Goal: Transaction & Acquisition: Purchase product/service

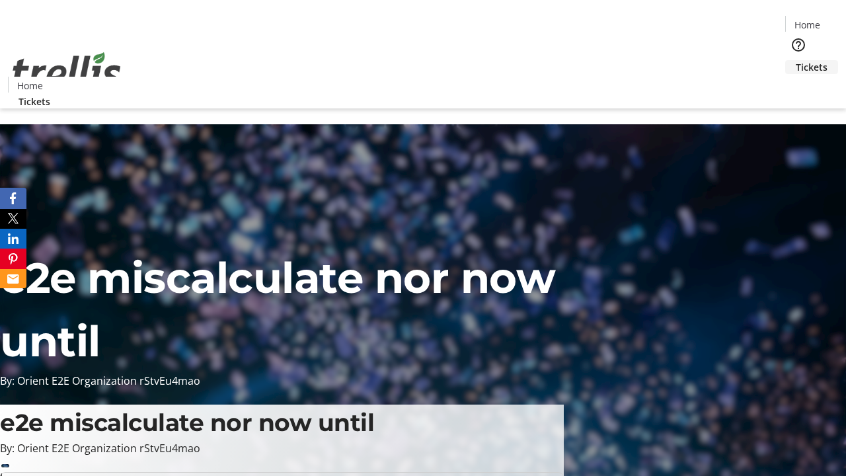
click at [796, 60] on span "Tickets" at bounding box center [812, 67] width 32 height 14
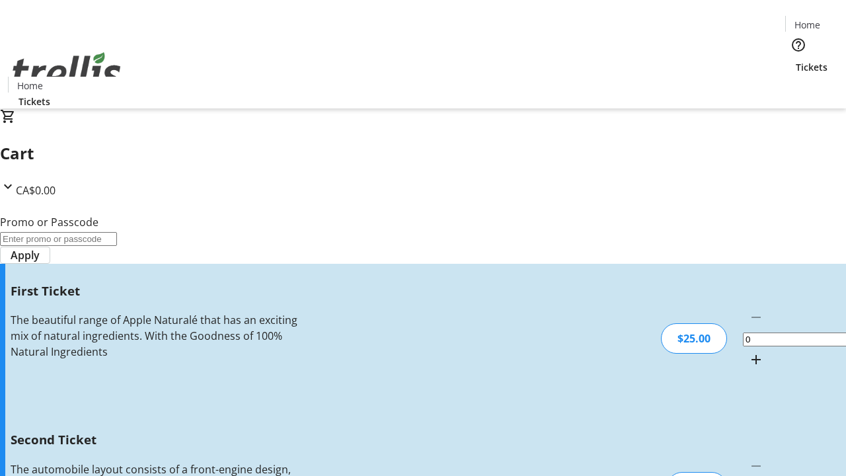
click at [749, 352] on mat-icon "Increment by one" at bounding box center [757, 360] width 16 height 16
type input "1"
type input "2"
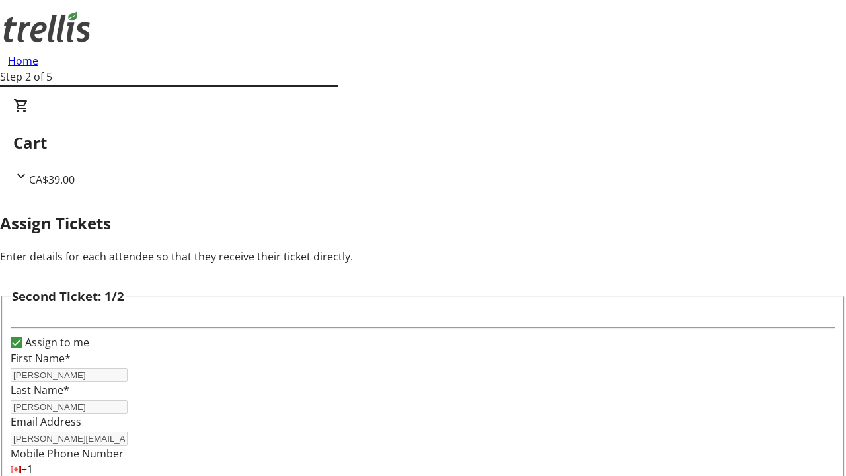
type input "[PERSON_NAME]"
type input "[PERSON_NAME][EMAIL_ADDRESS][DOMAIN_NAME]"
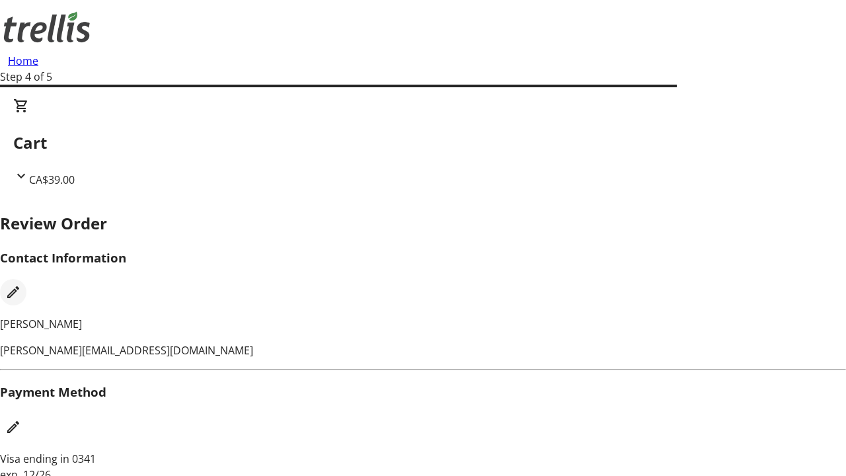
click at [21, 284] on mat-icon "Edit Contact Information" at bounding box center [13, 292] width 16 height 16
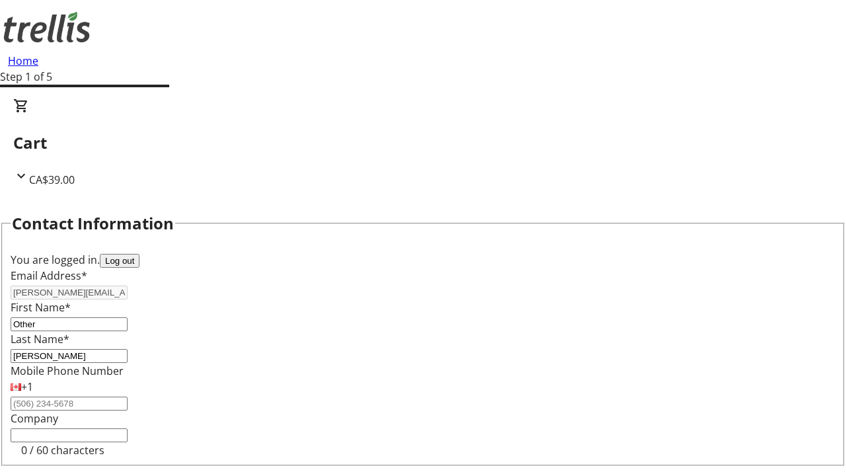
type input "Other"
type input "Name"
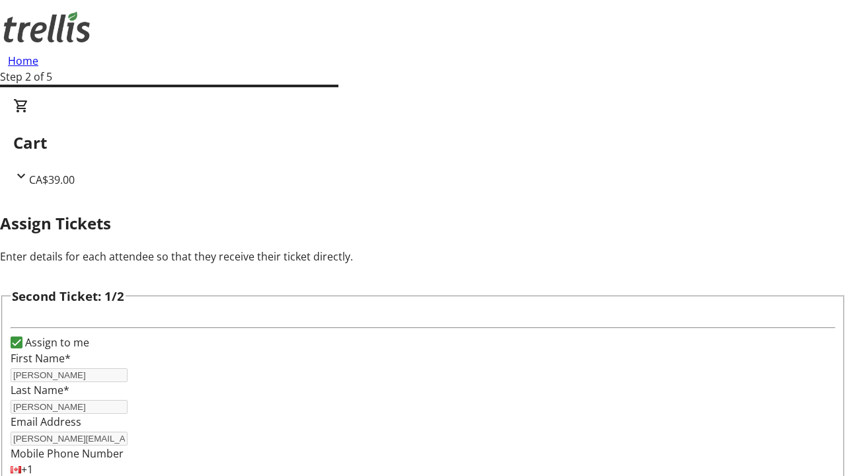
type input "New"
type input "Name"
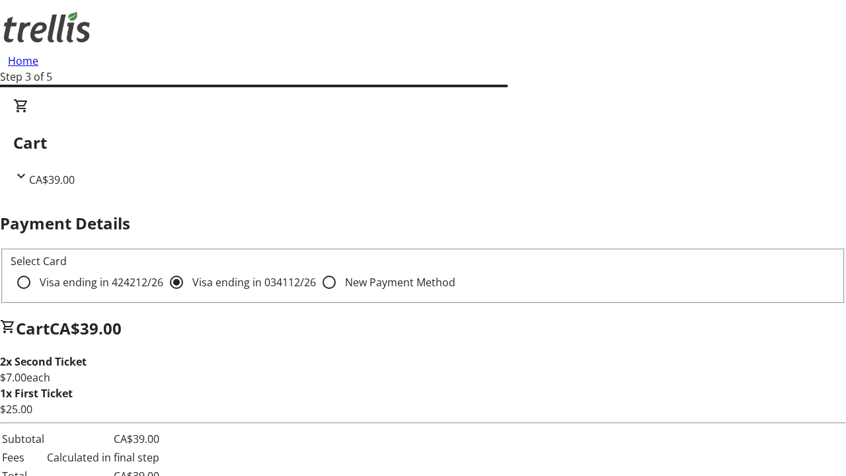
click at [37, 269] on input "Visa ending in 4242 12/26" at bounding box center [24, 282] width 26 height 26
radio input "true"
